Goal: Navigation & Orientation: Find specific page/section

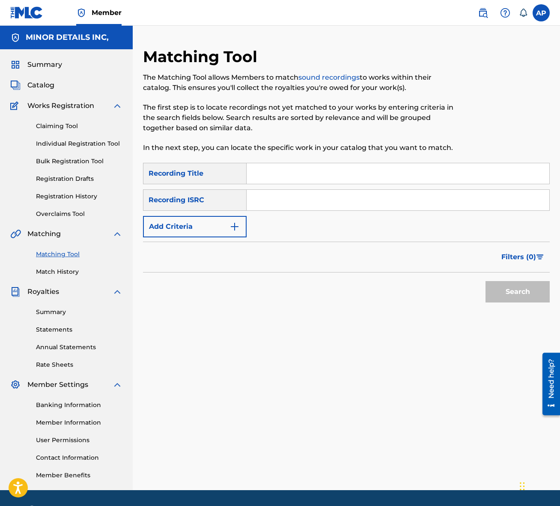
click at [179, 21] on nav "Member AP AP Andrew Paulus ap@minordetailsmgmt.com Notification Preferences Pro…" at bounding box center [280, 13] width 560 height 26
